Goal: Transaction & Acquisition: Obtain resource

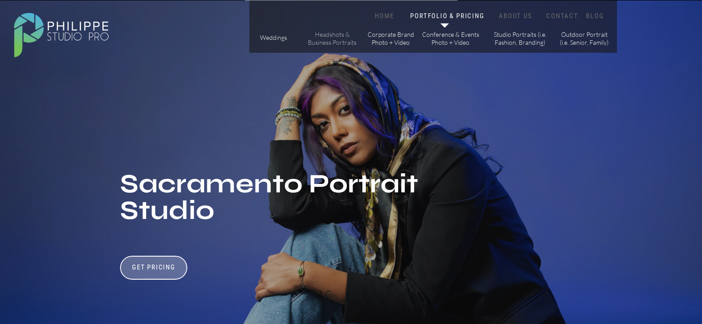
click at [331, 40] on p "Headshots & Business Portraits" at bounding box center [332, 38] width 50 height 15
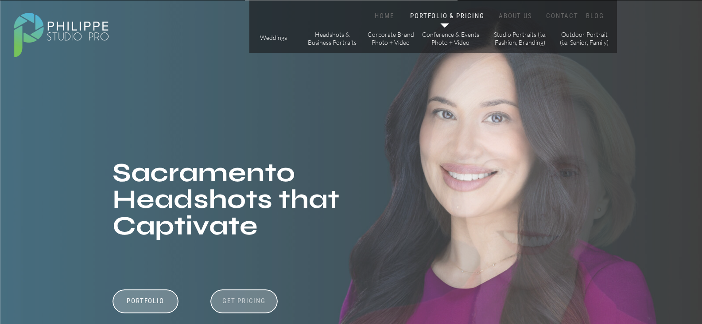
click at [231, 297] on h3 "Get Pricing" at bounding box center [244, 302] width 49 height 11
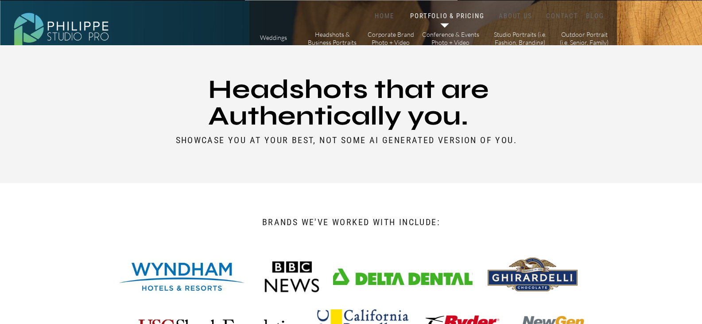
scroll to position [393, 0]
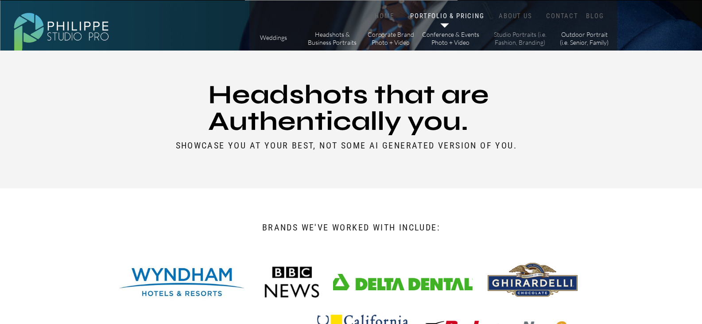
click at [508, 32] on p "Studio Portraits (i.e. Fashion, Branding)" at bounding box center [520, 38] width 60 height 15
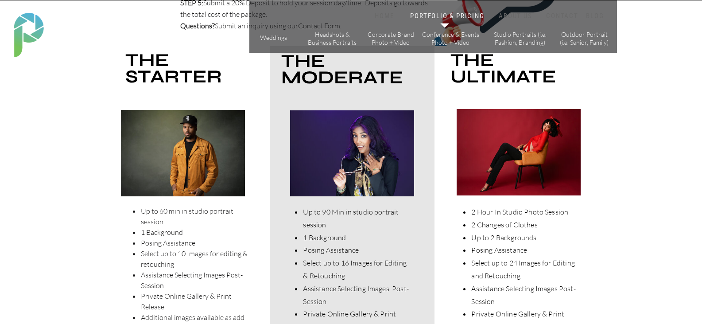
scroll to position [1813, 0]
